Goal: Transaction & Acquisition: Purchase product/service

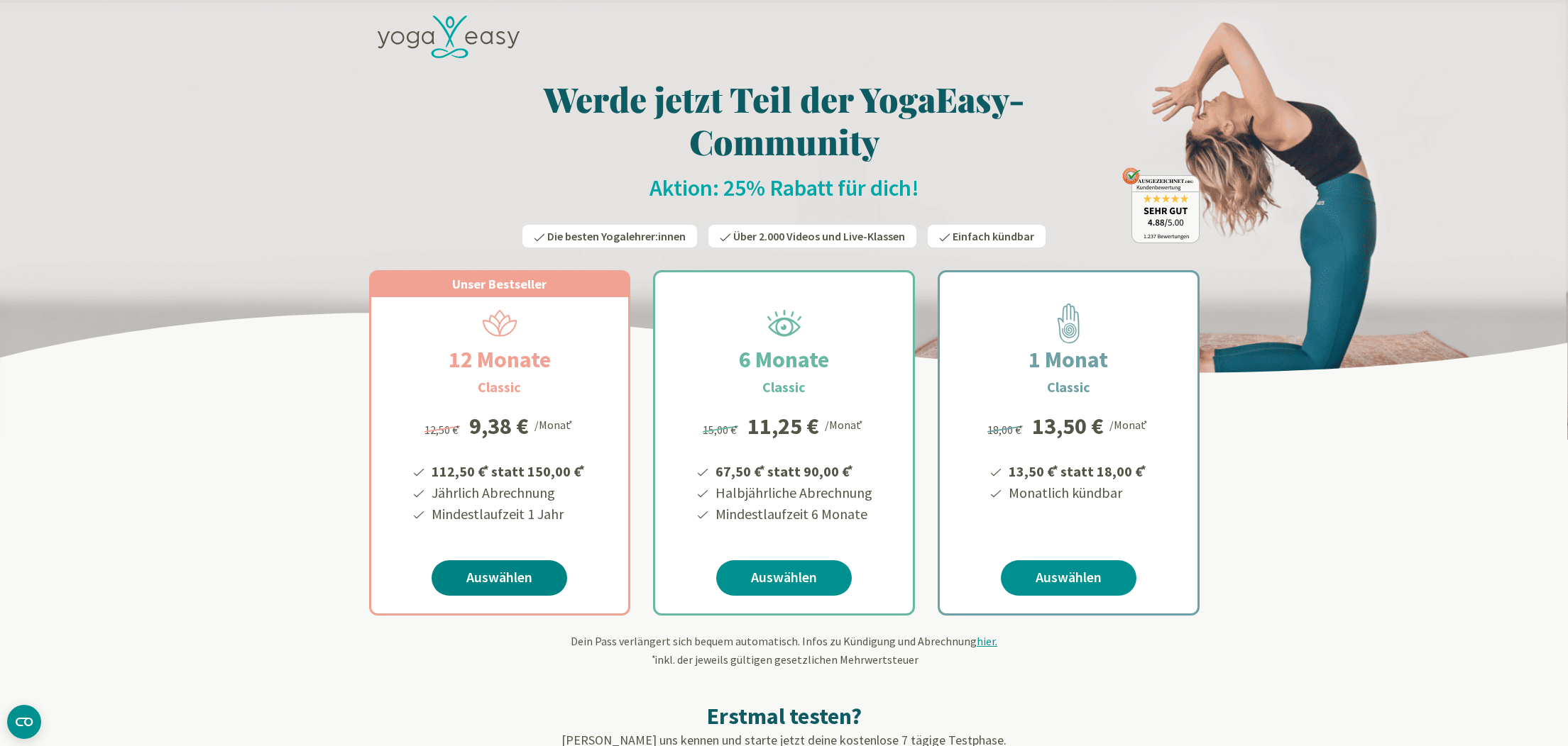
click at [491, 577] on link "Auswählen" at bounding box center [499, 578] width 135 height 35
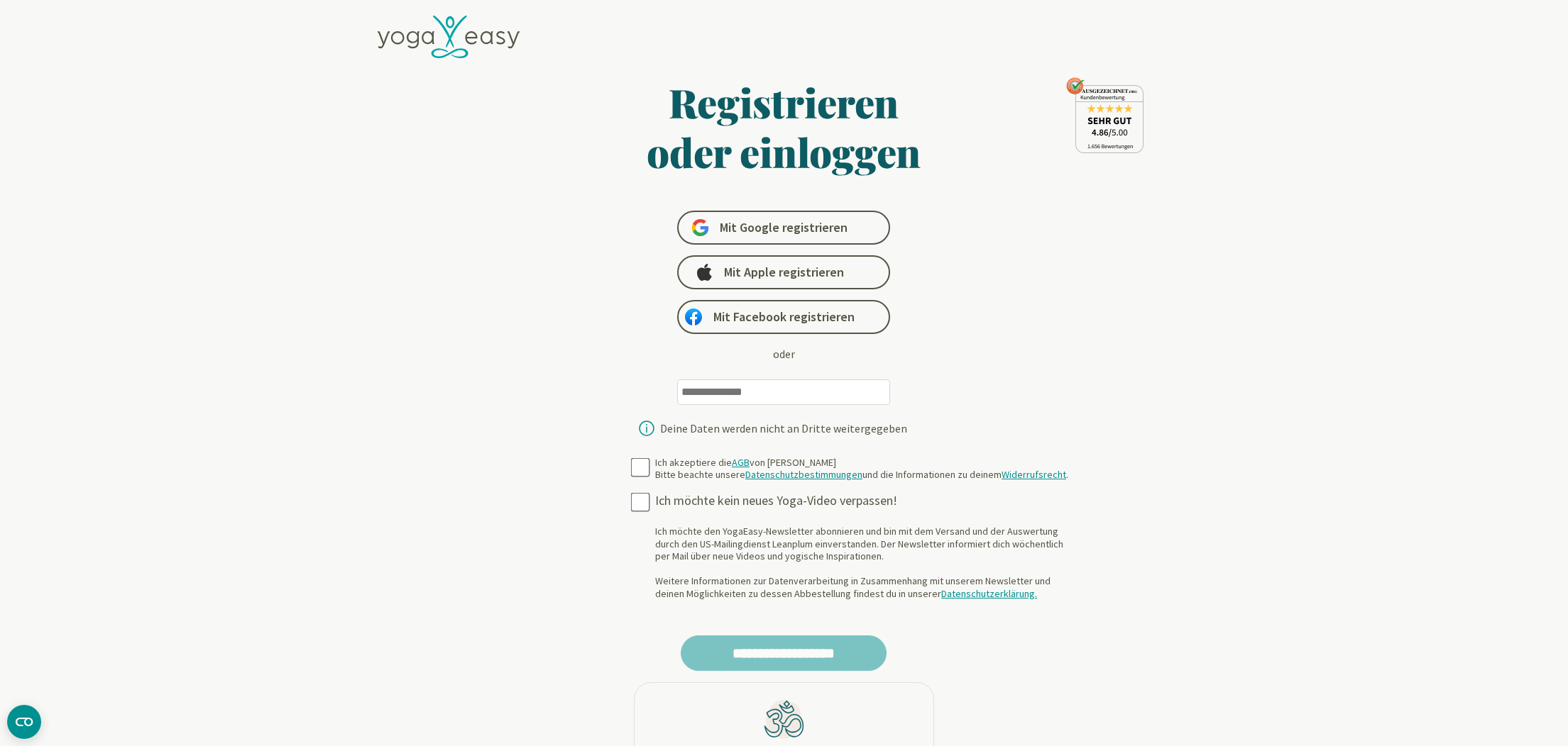
click at [730, 394] on input "email" at bounding box center [783, 392] width 213 height 25
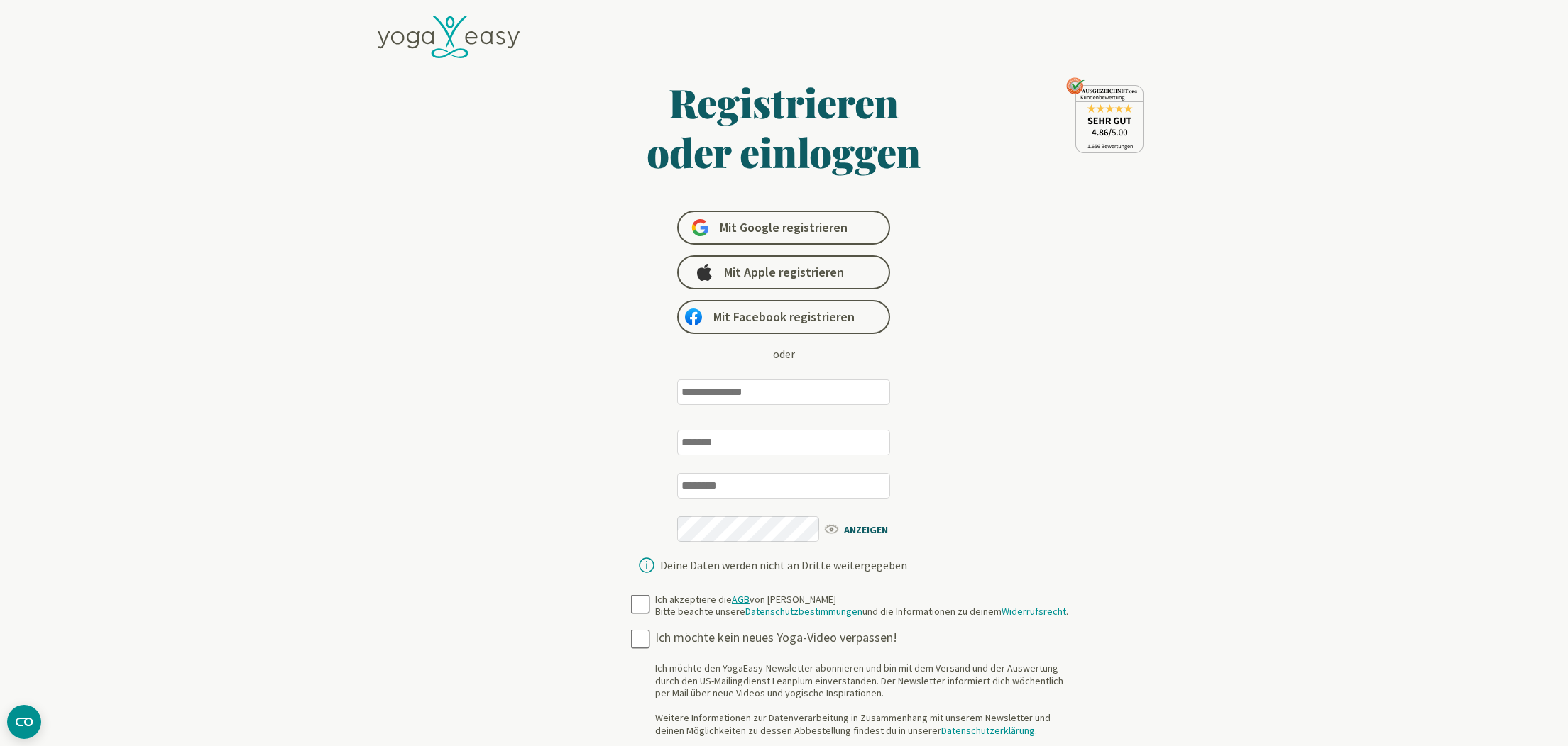
type input "**********"
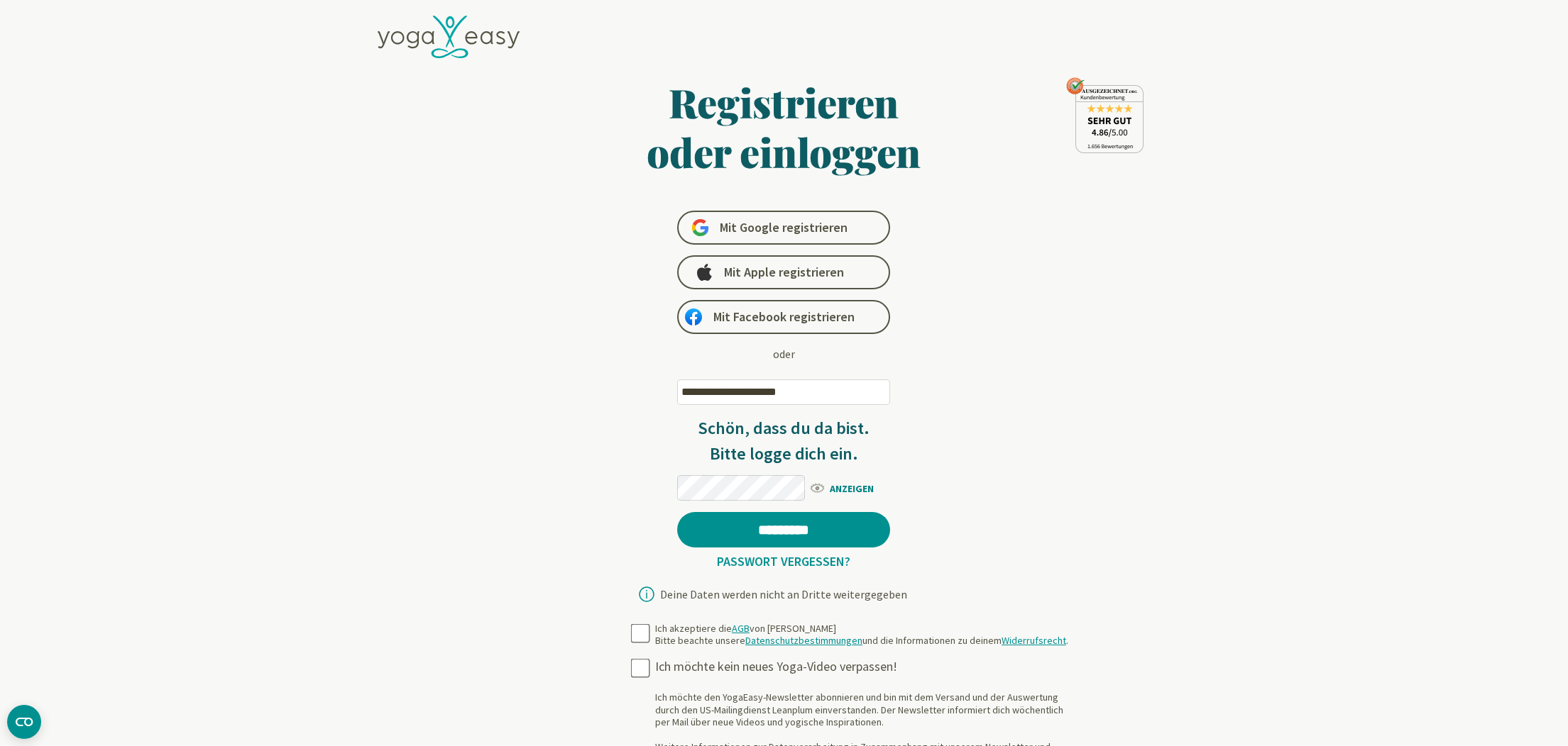
click at [853, 484] on span "ANZEIGEN" at bounding box center [849, 487] width 82 height 18
click at [404, 17] on icon at bounding box center [448, 37] width 142 height 43
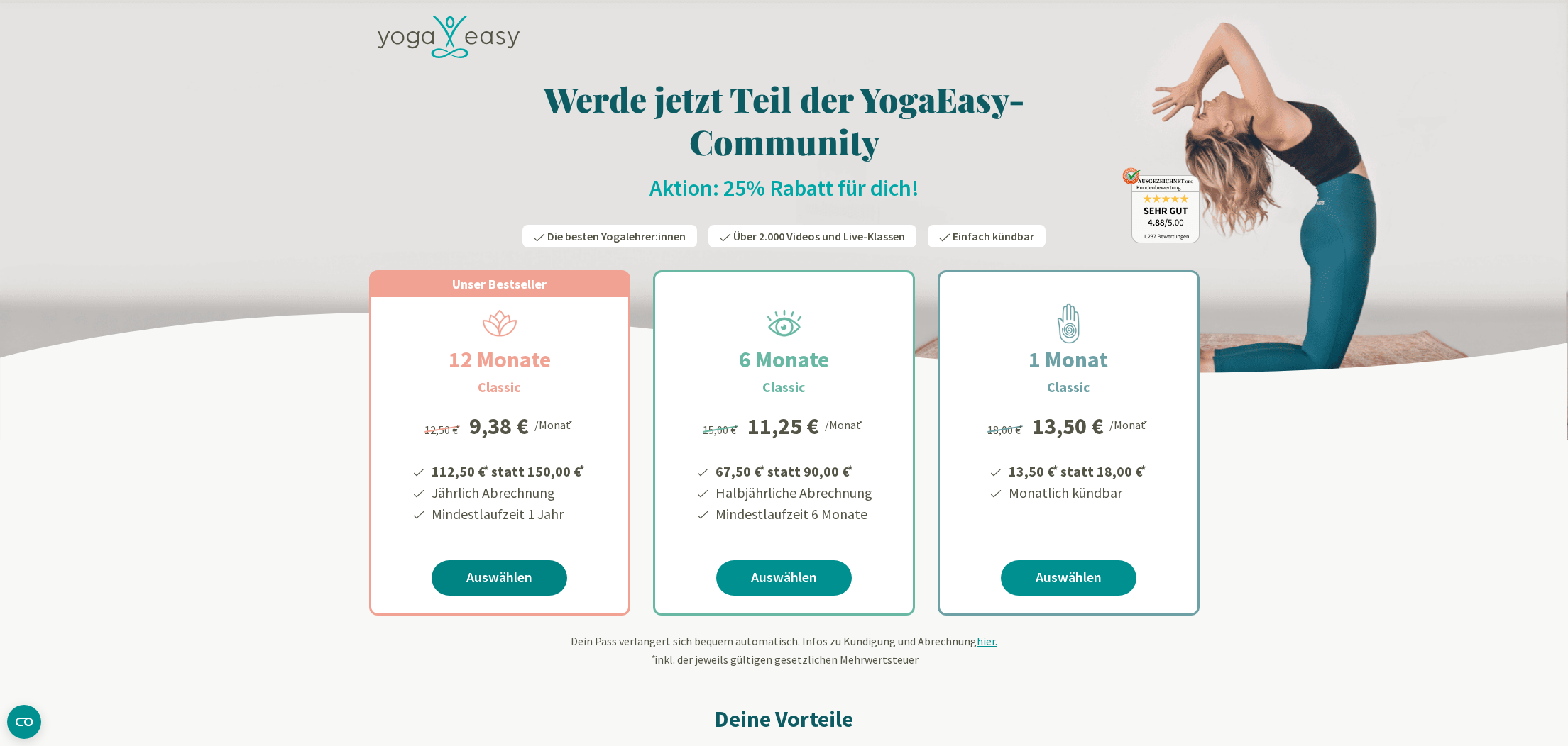
click at [498, 576] on link "Auswählen" at bounding box center [499, 578] width 135 height 35
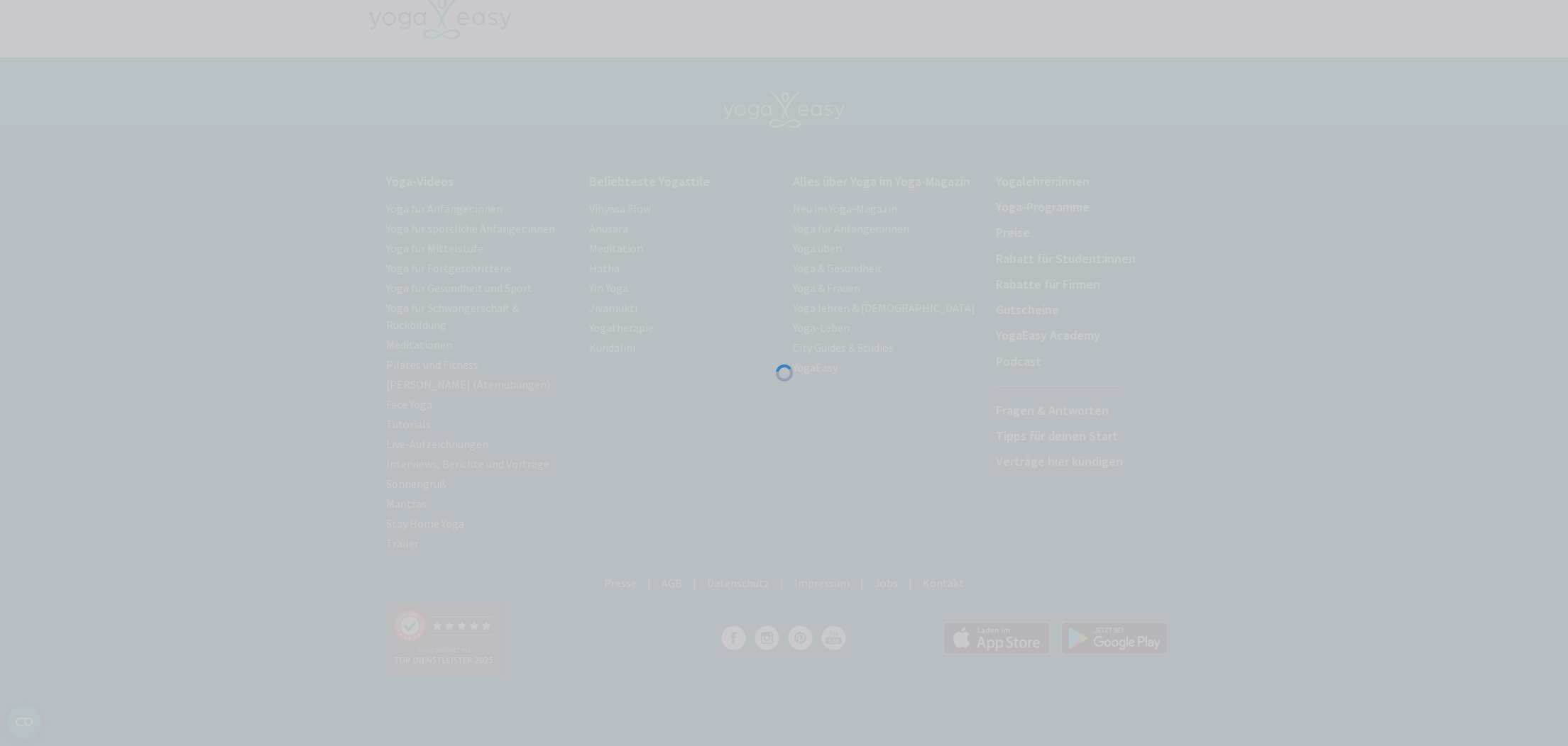
scroll to position [17, 0]
